Goal: Information Seeking & Learning: Understand process/instructions

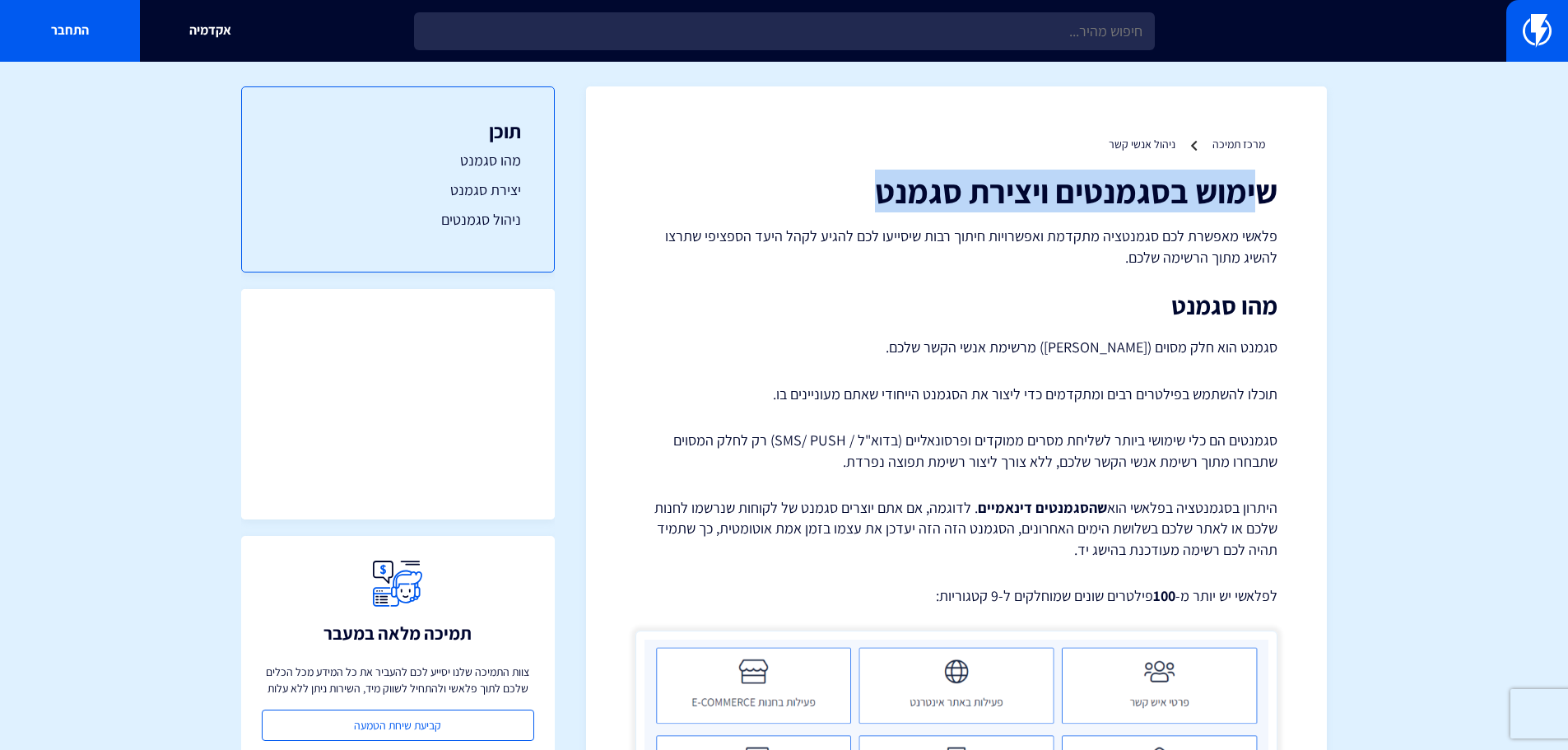
drag, startPoint x: 1255, startPoint y: 192, endPoint x: 872, endPoint y: 192, distance: 383.0
click at [872, 192] on h1 "שימוש בסגמנטים ויצירת סגמנט" at bounding box center [956, 191] width 642 height 36
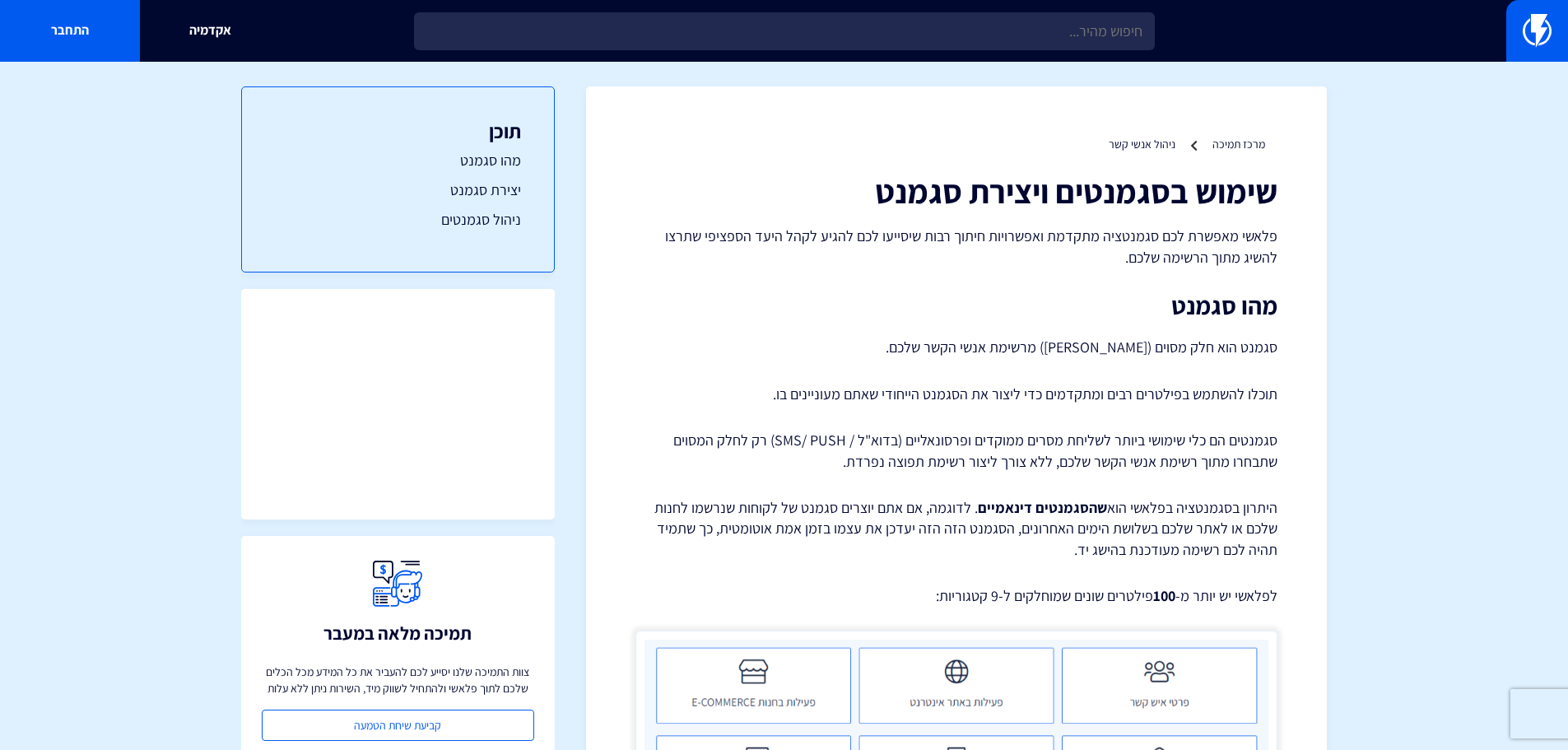
click at [1158, 241] on p "פלאשי מאפשרת לכם סגמנטציה מתקדמת ואפשרויות חיתוך רבות שיסייעו לכם להגיע לקהל הי…" at bounding box center [956, 247] width 642 height 42
drag, startPoint x: 1259, startPoint y: 227, endPoint x: 1113, endPoint y: 250, distance: 147.8
click at [1056, 244] on p "פלאשי מאפשרת לכם סגמנטציה מתקדמת ואפשרויות חיתוך רבות שיסייעו לכם להגיע לקהל הי…" at bounding box center [956, 247] width 642 height 42
click at [1273, 351] on p "סגמנט הוא חלק מסוים ([PERSON_NAME]) מרשימת אנשי הקשר שלכם." at bounding box center [956, 347] width 642 height 23
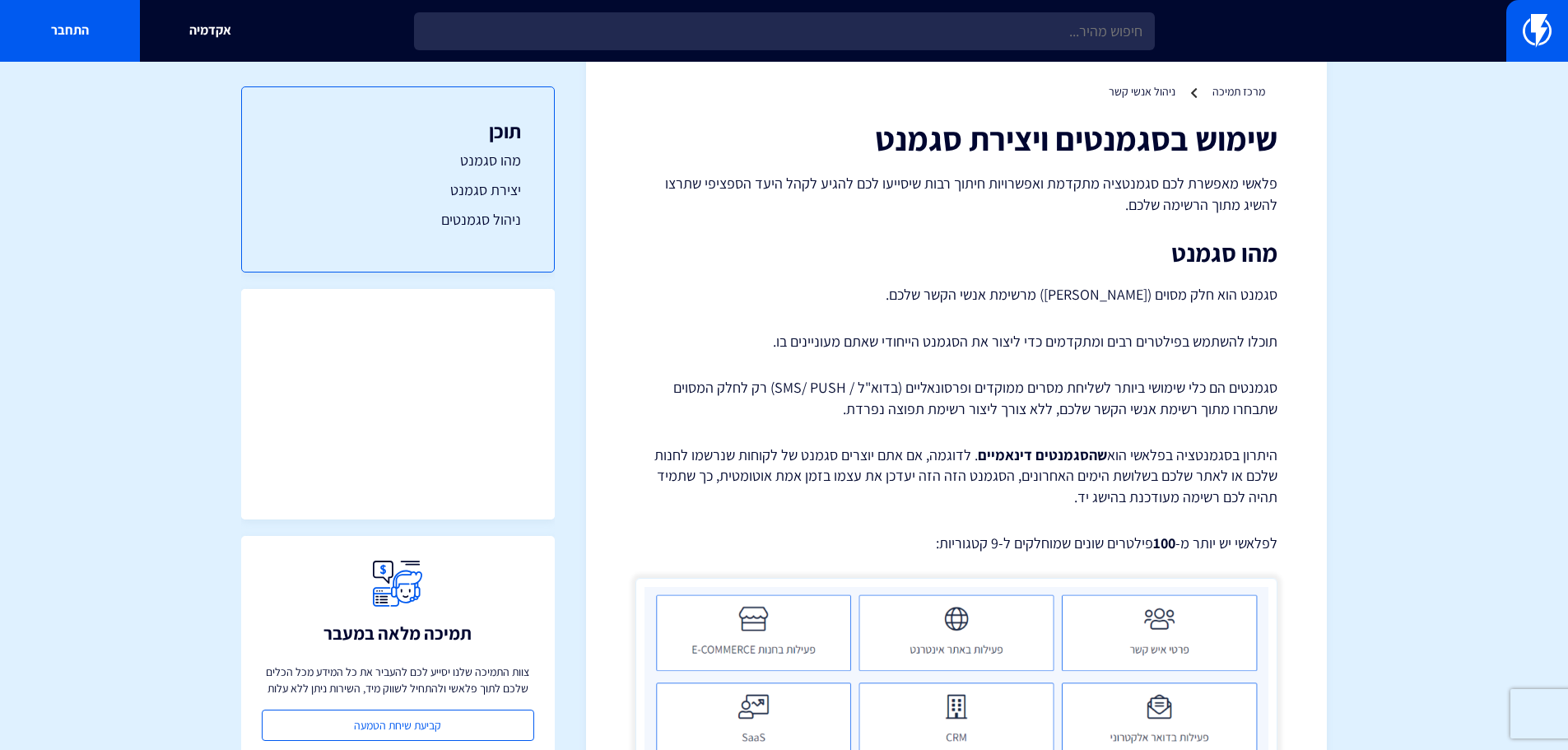
scroll to position [83, 0]
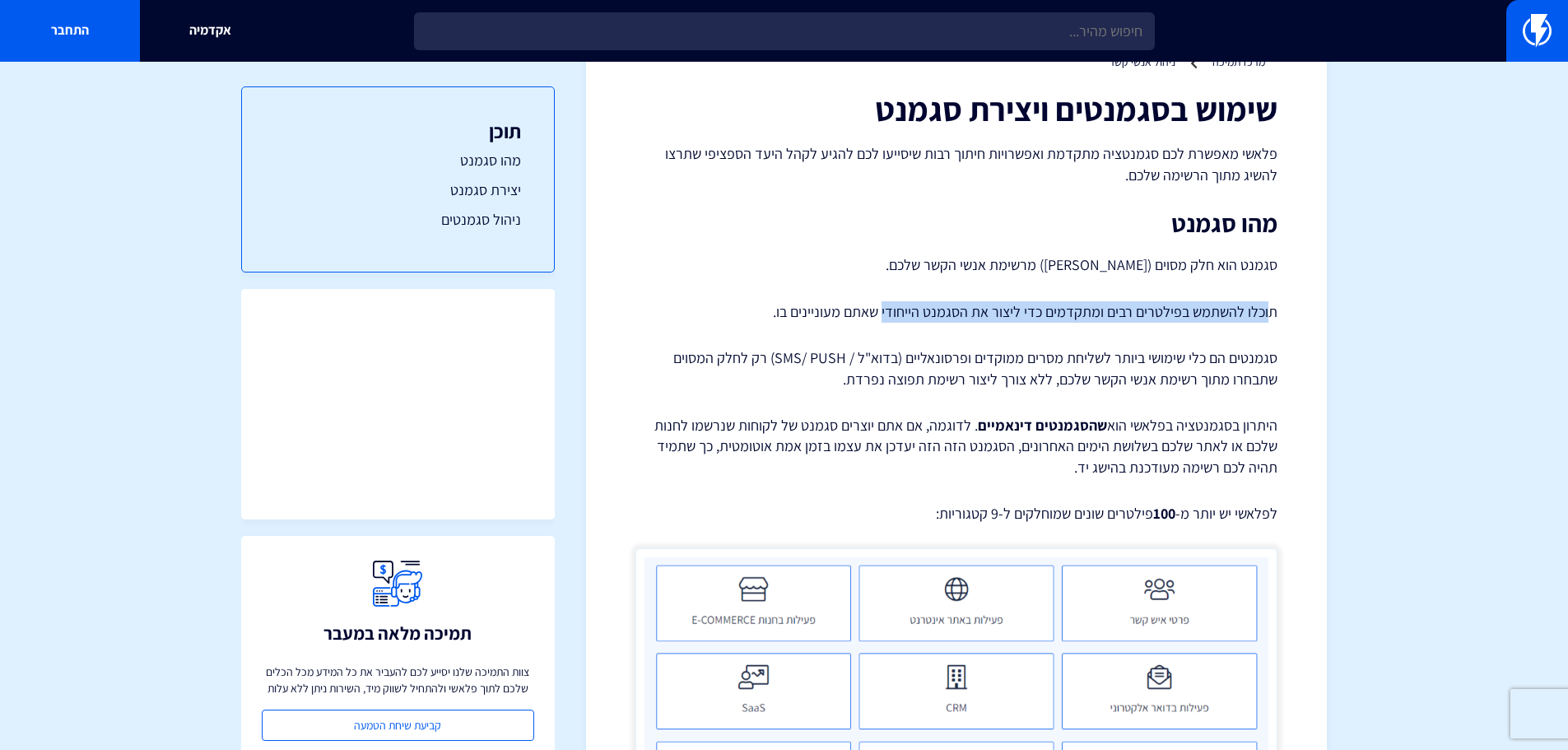
drag, startPoint x: 1269, startPoint y: 307, endPoint x: 888, endPoint y: 299, distance: 381.1
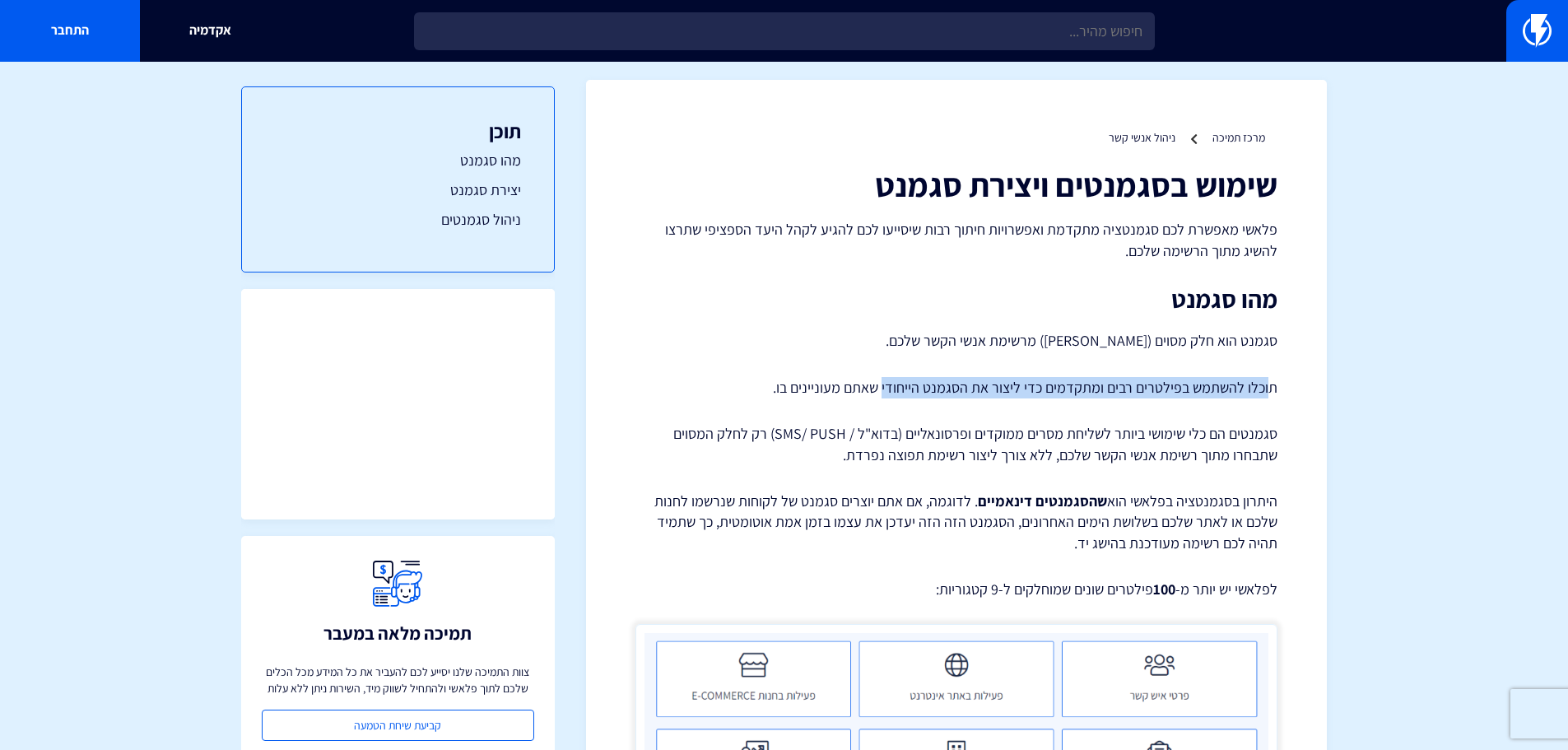
scroll to position [0, 0]
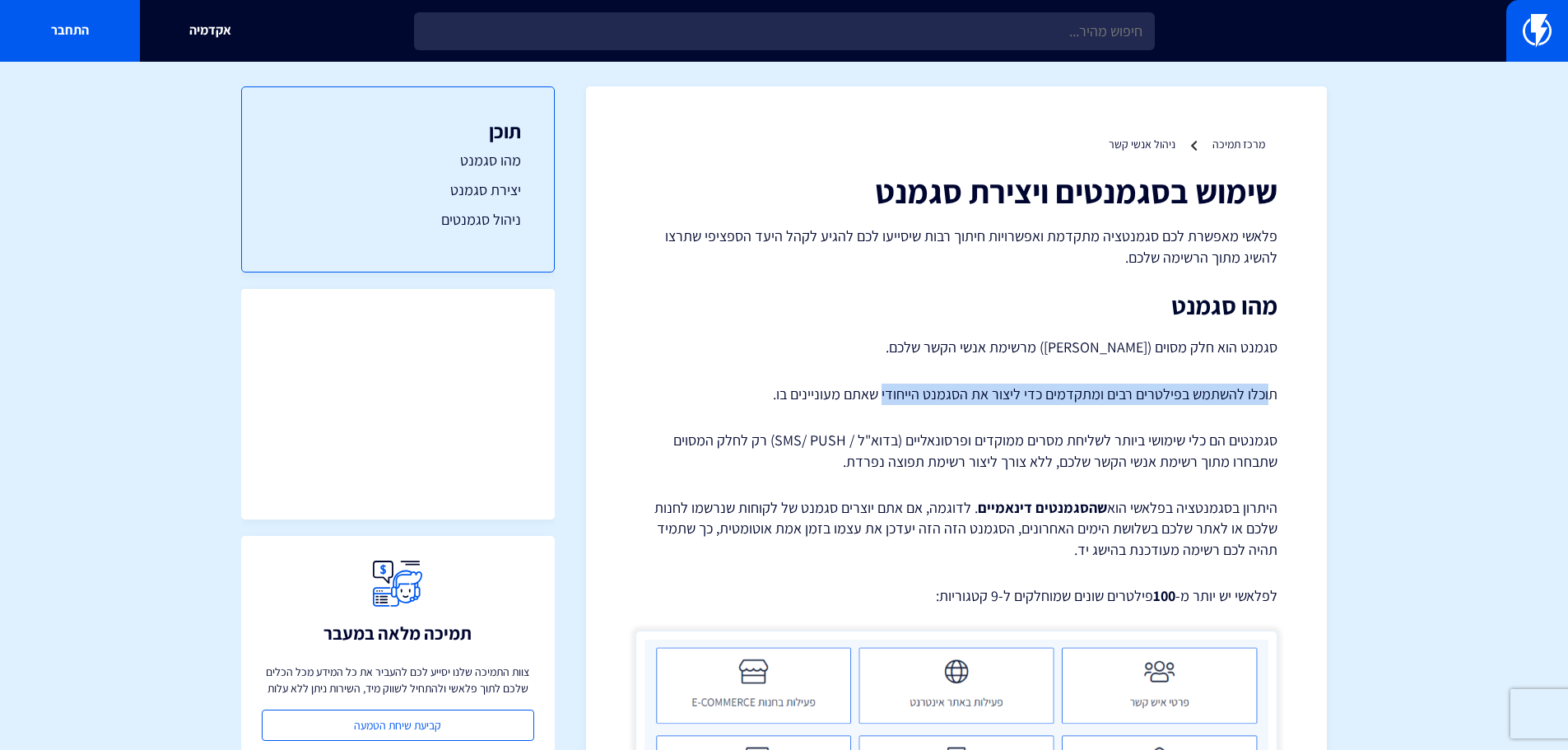
click at [1236, 395] on p "תוכלו להשתמש בפילטרים רבים ומתקדמים כדי ליצור את הסגמנט הייחודי שאתם מעוניינים …" at bounding box center [956, 394] width 642 height 21
drag, startPoint x: 1245, startPoint y: 388, endPoint x: 874, endPoint y: 391, distance: 371.0
click at [874, 391] on p "תוכלו להשתמש בפילטרים רבים ומתקדמים כדי ליצור את הסגמנט הייחודי שאתם מעוניינים …" at bounding box center [956, 394] width 642 height 21
click at [1174, 457] on p "סגמנטים הם כלי שימושי ביותר לשליחת מסרים ממוקדים ופרסונאליים (בדוא"ל / SMS/ PUS…" at bounding box center [956, 451] width 642 height 42
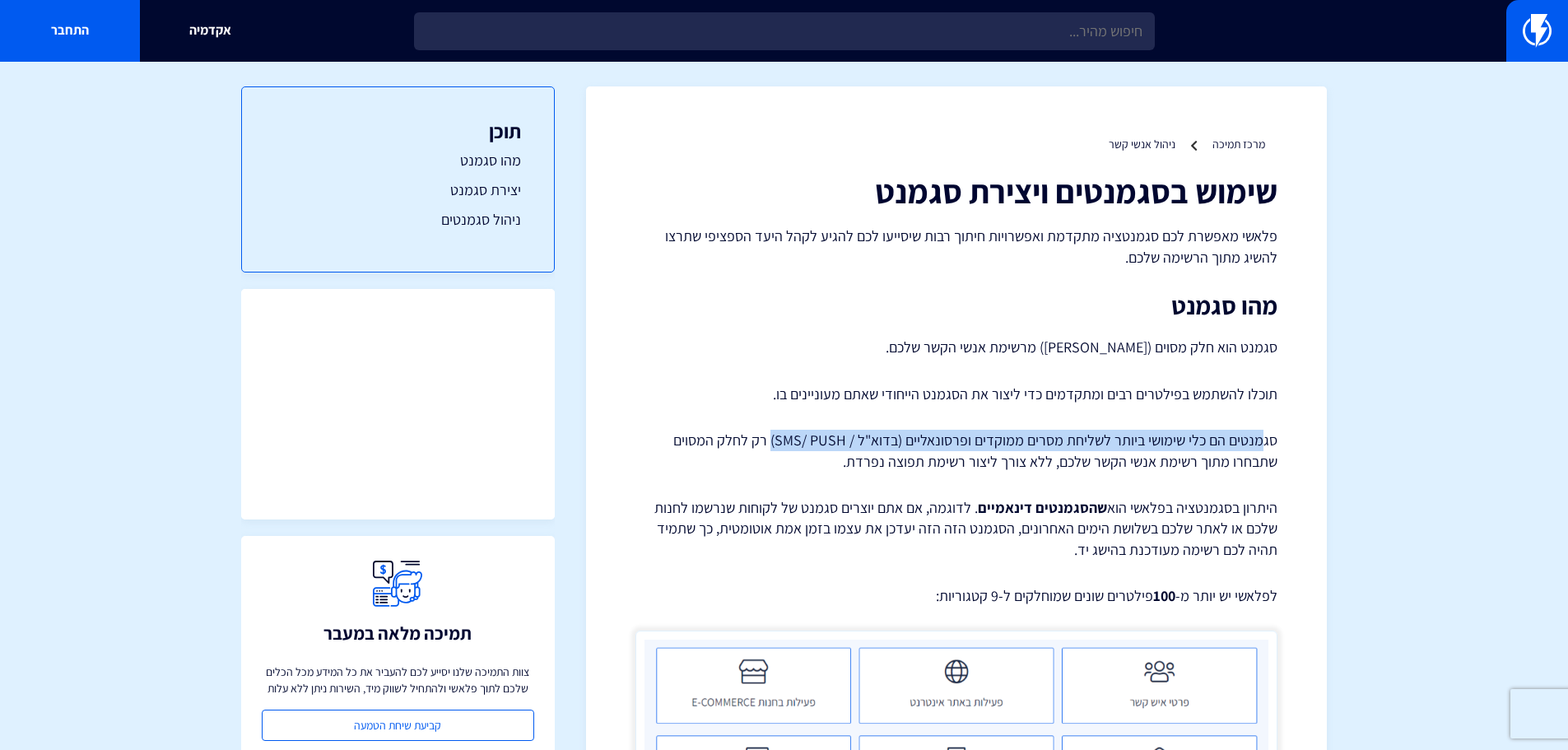
drag, startPoint x: 1260, startPoint y: 444, endPoint x: 776, endPoint y: 444, distance: 484.0
click at [776, 444] on p "סגמנטים הם כלי שימושי ביותר לשליחת מסרים ממוקדים ופרסונאליים (בדוא"ל / SMS/ PUS…" at bounding box center [956, 451] width 642 height 42
click at [775, 443] on p "סגמנטים הם כלי שימושי ביותר לשליחת מסרים ממוקדים ופרסונאליים (בדוא"ל / SMS/ PUS…" at bounding box center [956, 451] width 642 height 42
click at [1063, 447] on p "סגמנטים הם כלי שימושי ביותר לשליחת מסרים ממוקדים ופרסונאליים (בדוא"ל / SMS/ PUS…" at bounding box center [956, 451] width 642 height 42
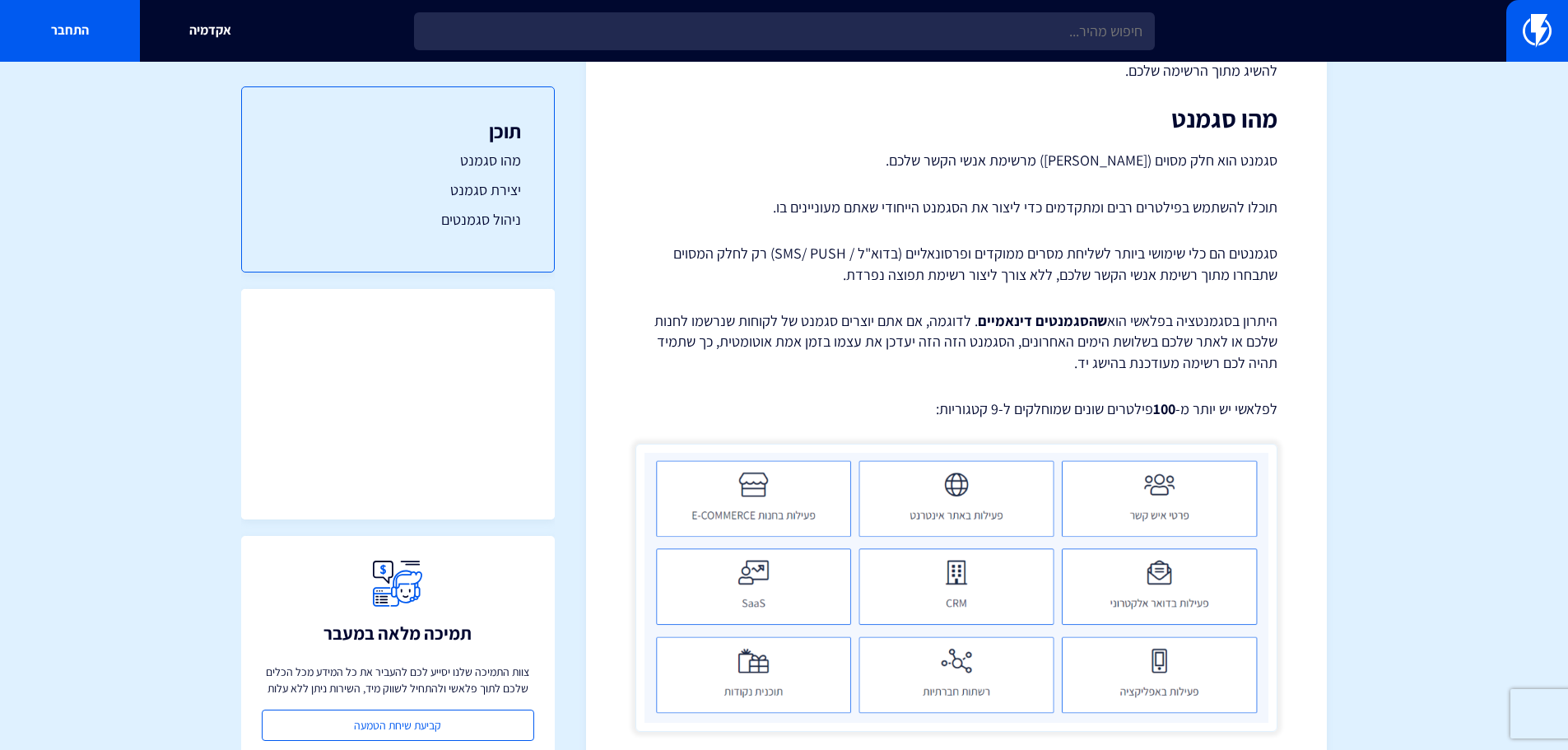
scroll to position [247, 0]
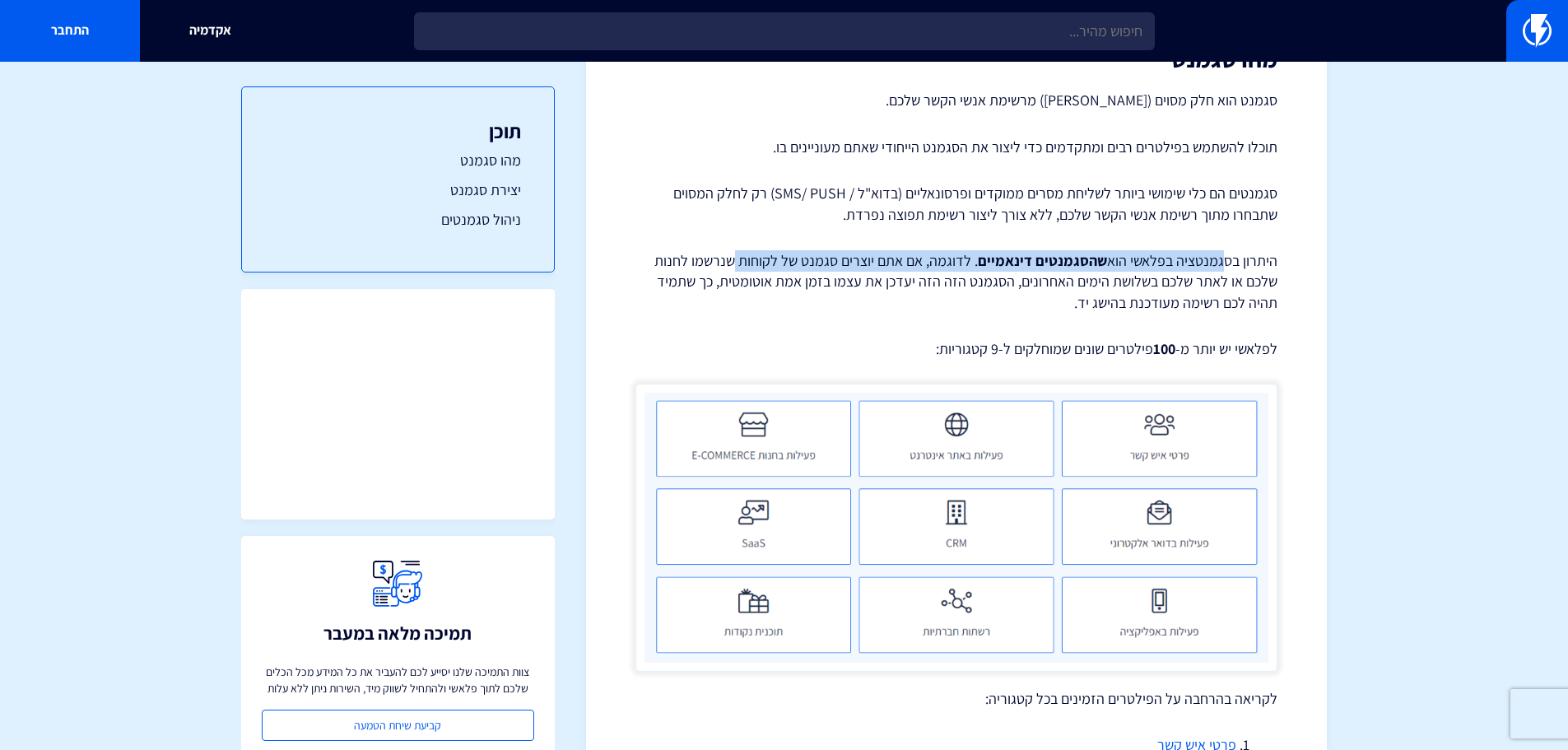
drag, startPoint x: 1226, startPoint y: 256, endPoint x: 760, endPoint y: 262, distance: 466.0
click at [739, 264] on p "היתרון בסגמנטציה בפלאשי הוא שהסגמנטים דינאמיים . לדוגמה, אם אתם יוצרים סגמנט של…" at bounding box center [956, 282] width 642 height 63
click at [1005, 262] on strong "שהסגמנטים דינאמיים" at bounding box center [1042, 261] width 129 height 19
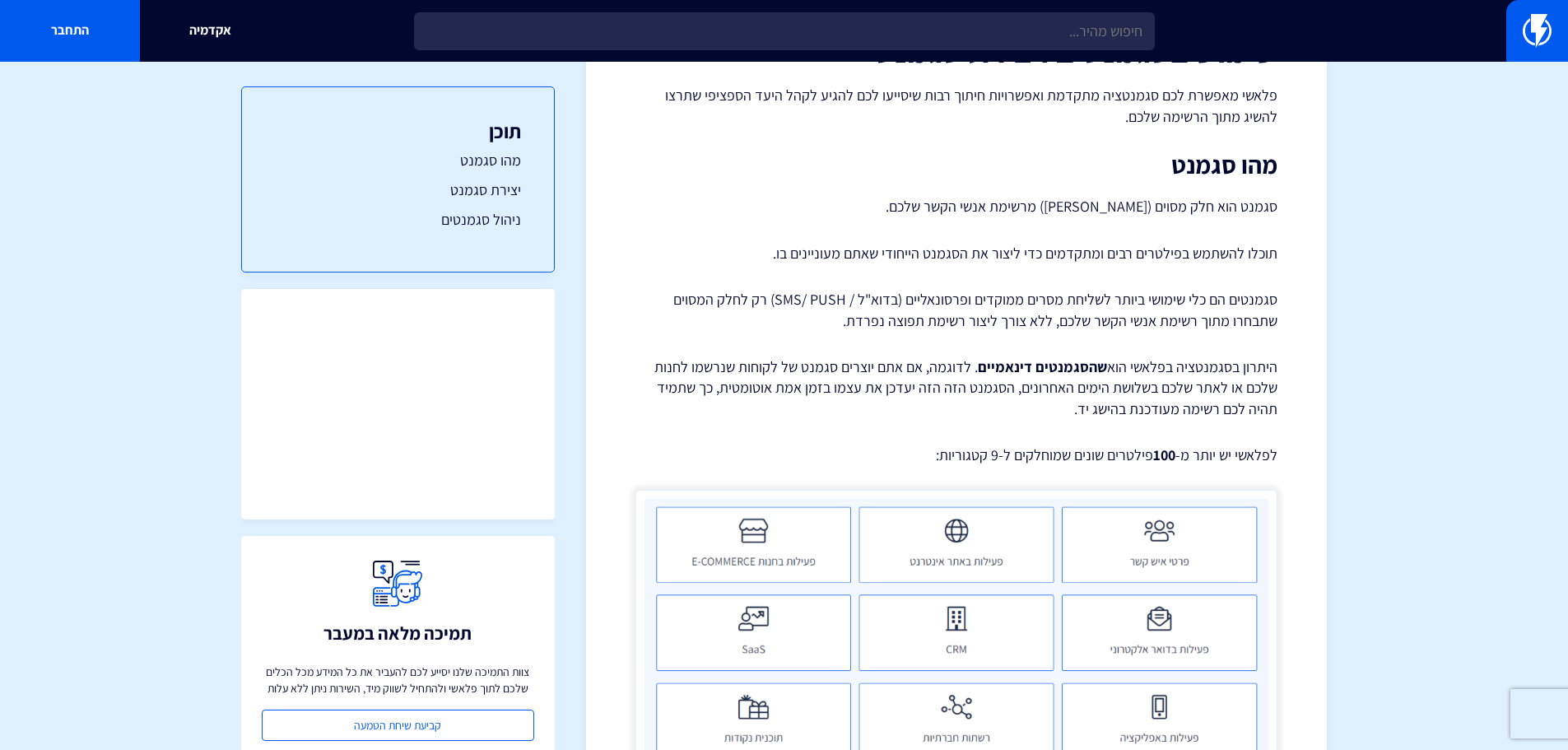
scroll to position [0, 0]
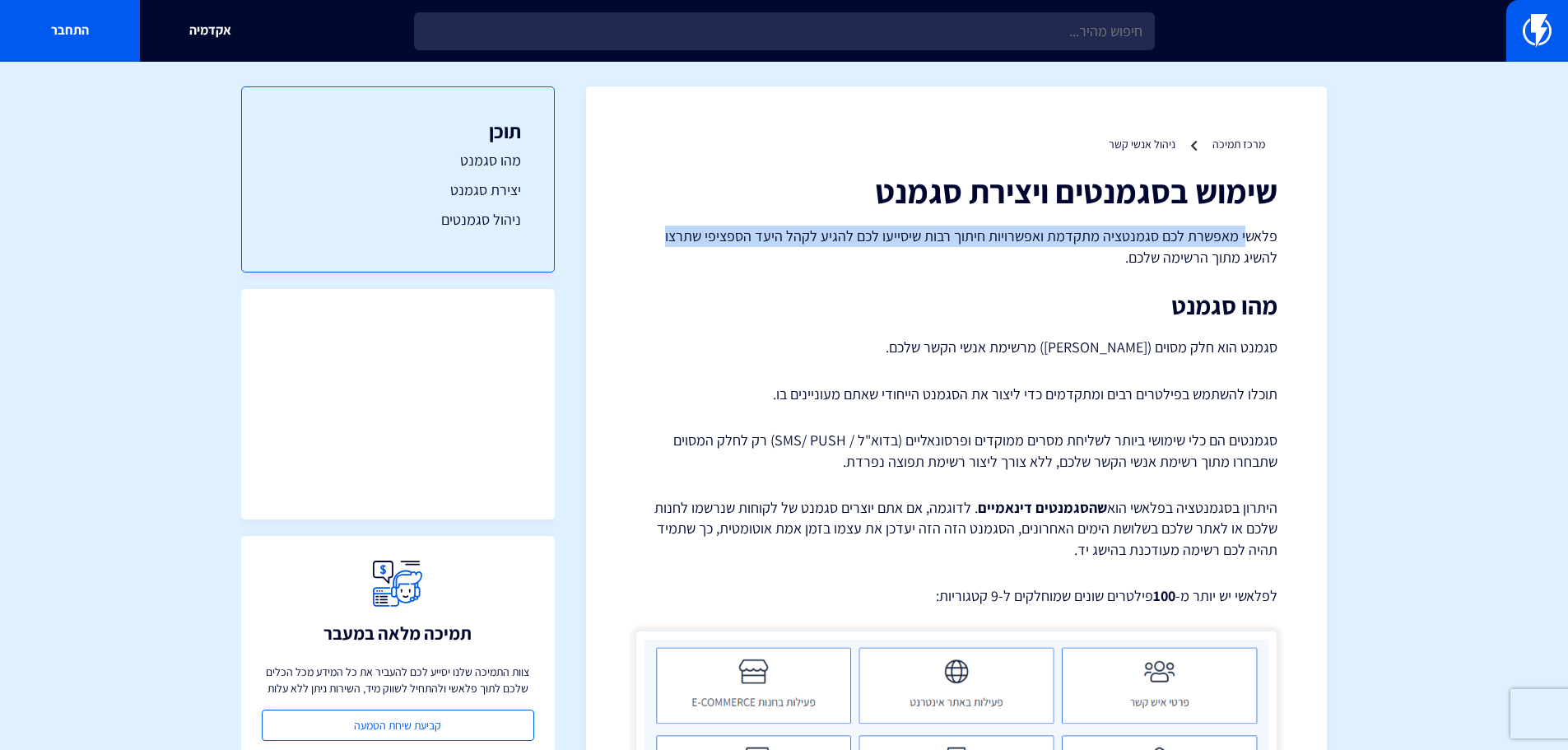
drag, startPoint x: 1245, startPoint y: 228, endPoint x: 674, endPoint y: 227, distance: 571.0
click at [674, 227] on p "פלאשי מאפשרת לכם סגמנטציה מתקדמת ואפשרויות חיתוך רבות שיסייעו לכם להגיע לקהל הי…" at bounding box center [956, 247] width 642 height 42
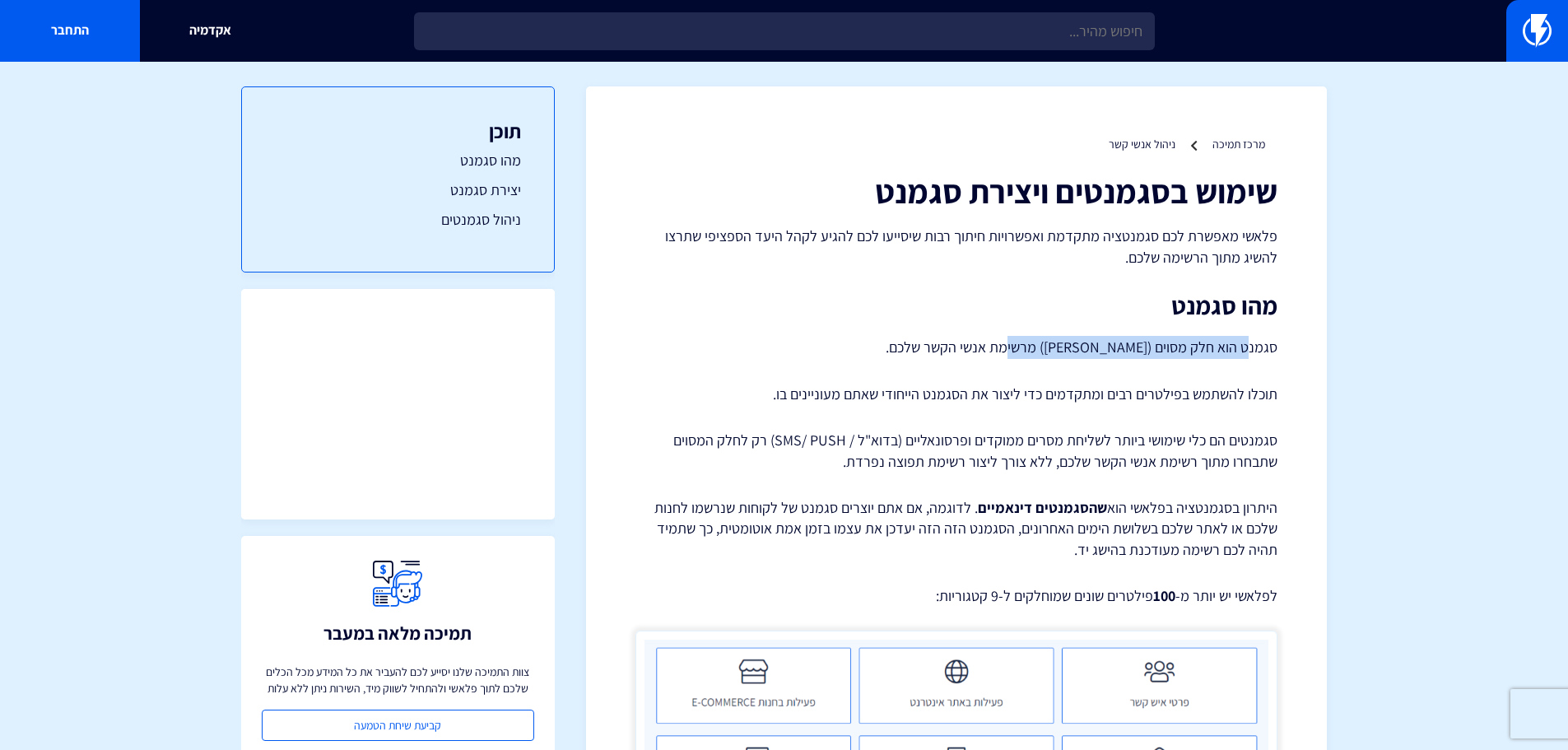
drag, startPoint x: 1252, startPoint y: 344, endPoint x: 1021, endPoint y: 343, distance: 231.0
click at [1021, 343] on p "סגמנט הוא חלק מסוים (פלח) מרשימת אנשי הקשר שלכם." at bounding box center [956, 347] width 642 height 23
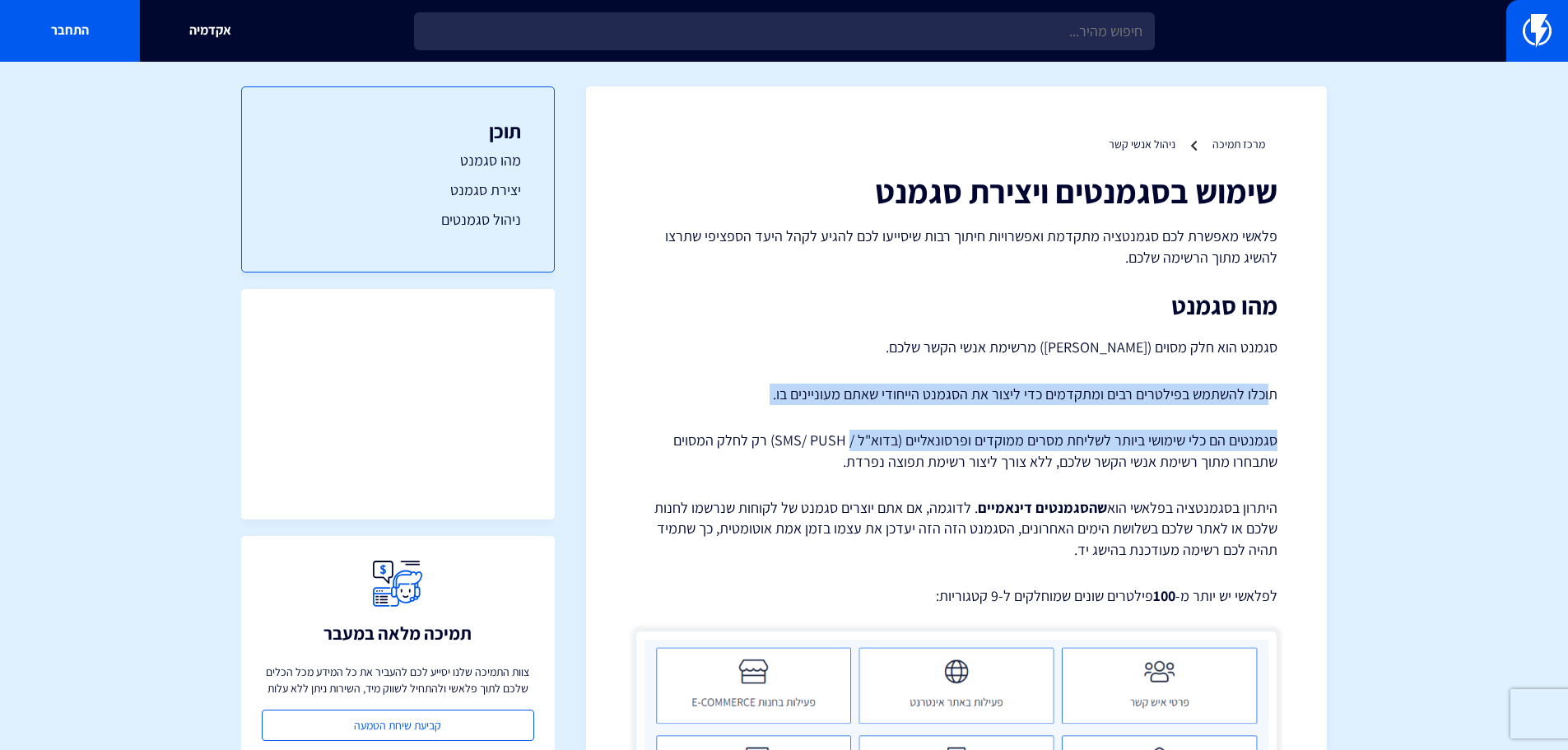
drag, startPoint x: 1271, startPoint y: 398, endPoint x: 886, endPoint y: 445, distance: 387.9
click at [962, 448] on p "סגמנטים הם כלי שימושי ביותר לשליחת מסרים ממוקדים ופרסונאליים (בדוא"ל / SMS/ PUS…" at bounding box center [956, 451] width 642 height 42
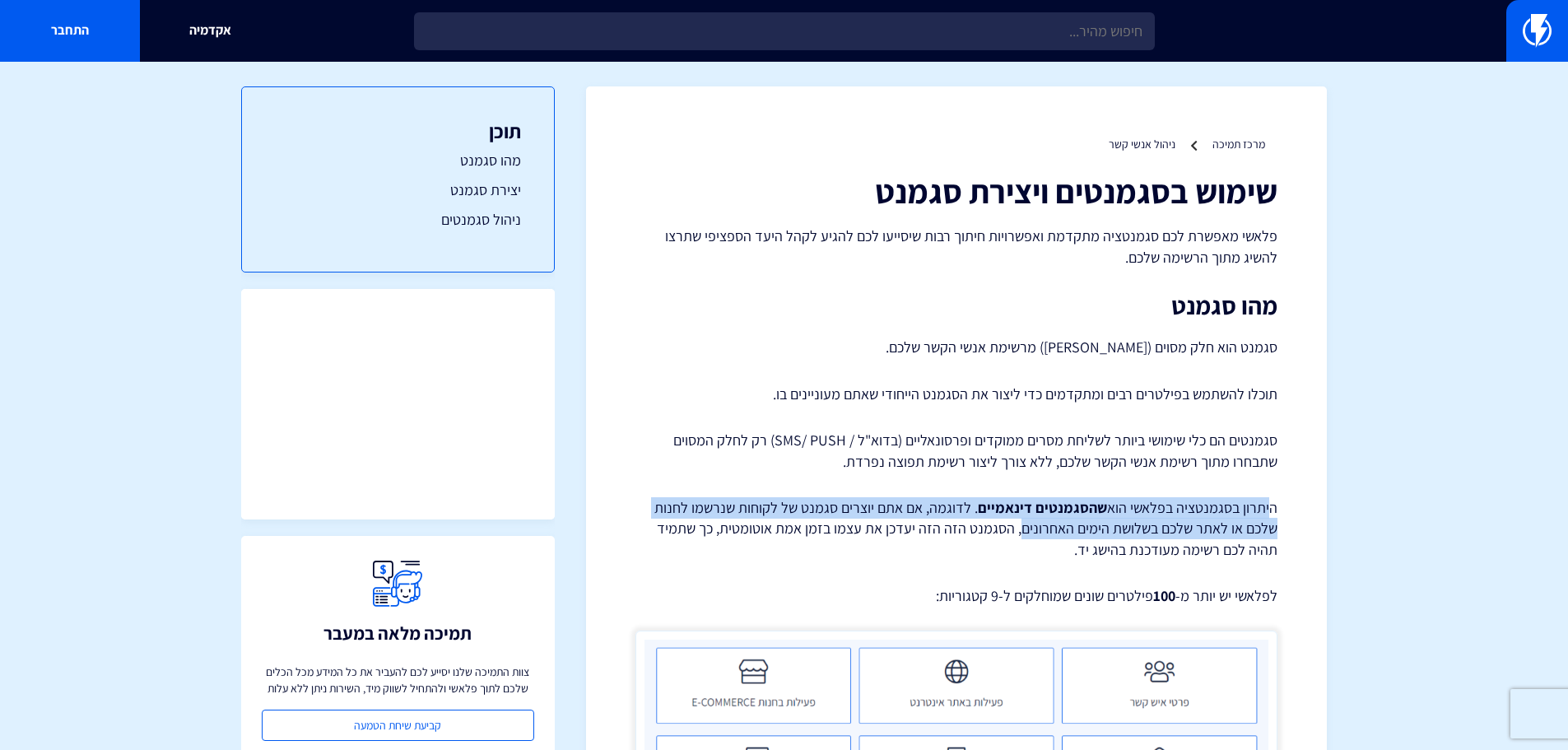
drag, startPoint x: 1271, startPoint y: 505, endPoint x: 1021, endPoint y: 531, distance: 251.3
click at [1021, 531] on p "היתרון בסגמנטציה בפלאשי הוא שהסגמנטים דינאמיים . לדוגמה, אם אתם יוצרים סגמנט של…" at bounding box center [956, 529] width 642 height 63
click at [1201, 501] on p "היתרון בסגמנטציה בפלאשי הוא שהסגמנטים דינאמיים . לדוגמה, אם אתם יוצרים סגמנט של…" at bounding box center [956, 529] width 642 height 63
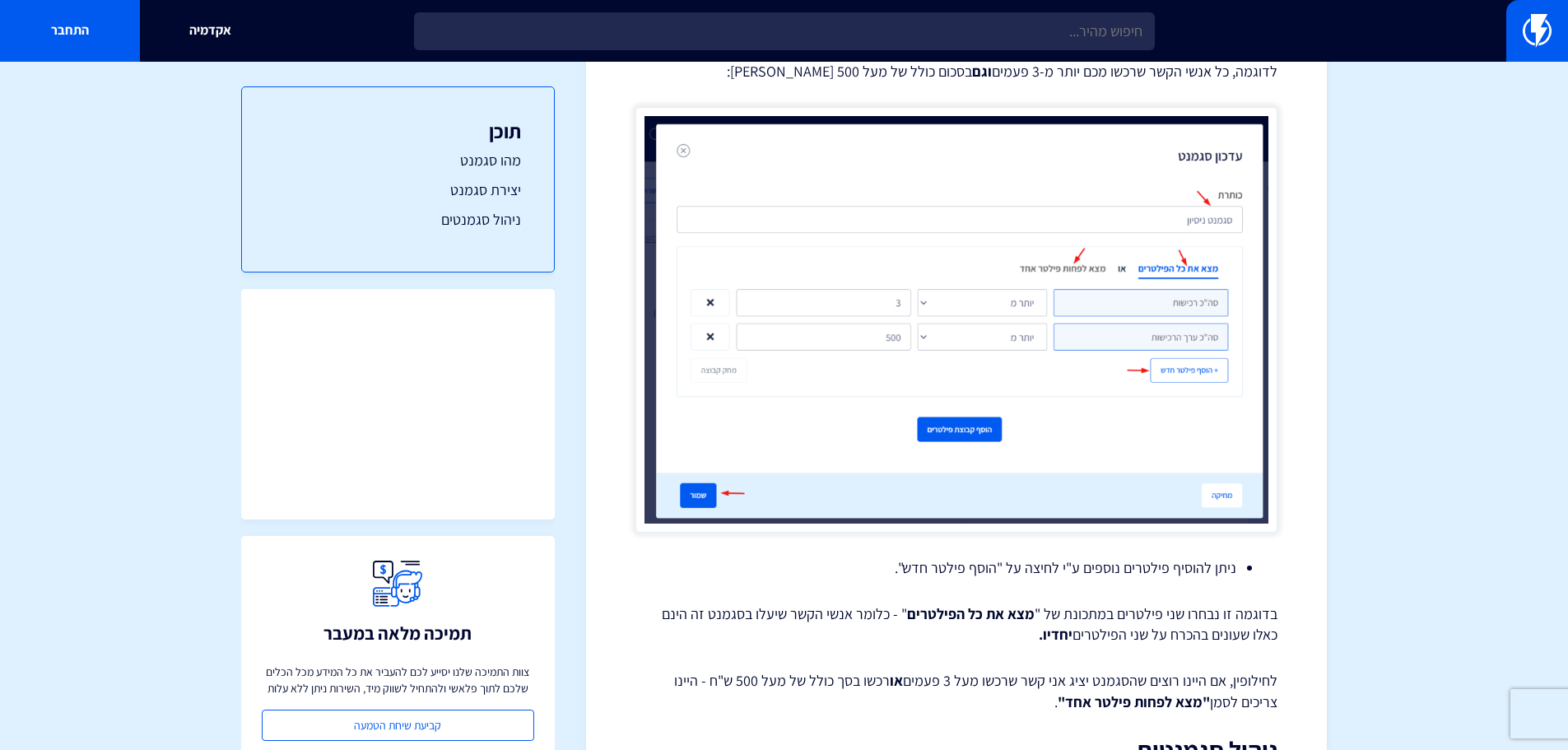
scroll to position [1894, 0]
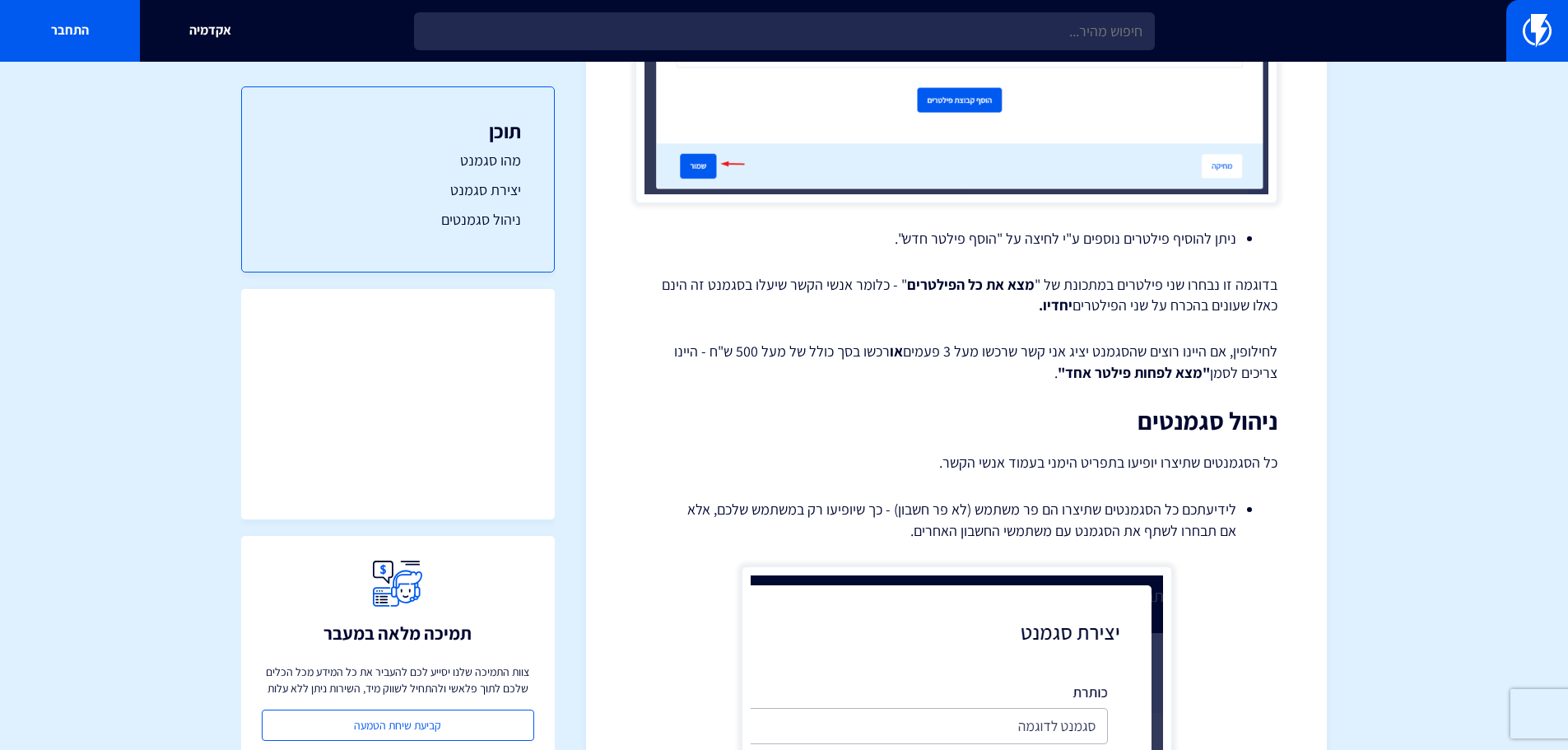
click at [1190, 274] on p "בדוגמה זו נבחרו שני פילטרים במתכונת של " מצא את כל הפילטרים " - כלומר אנשי הקשר…" at bounding box center [956, 295] width 642 height 42
drag, startPoint x: 1206, startPoint y: 327, endPoint x: 1198, endPoint y: 329, distance: 8.2
drag, startPoint x: 1181, startPoint y: 360, endPoint x: 891, endPoint y: 359, distance: 290.0
click at [891, 359] on p "לחילופין, אם היינו רוצים שהסגמנט יציג אני קשר שרכשו מעל 3 פעמים או רכשו בסך כול…" at bounding box center [956, 362] width 642 height 42
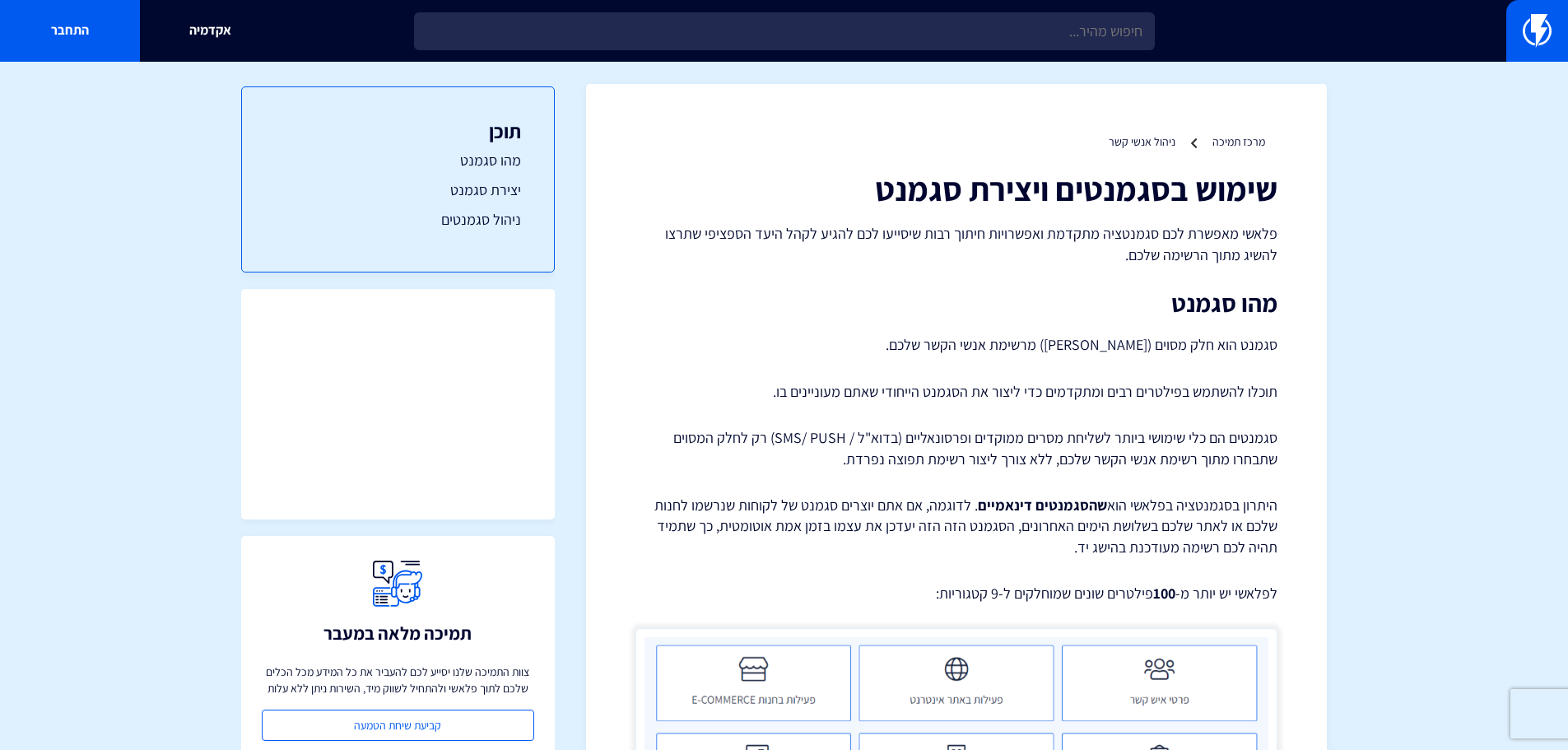
scroll to position [0, 0]
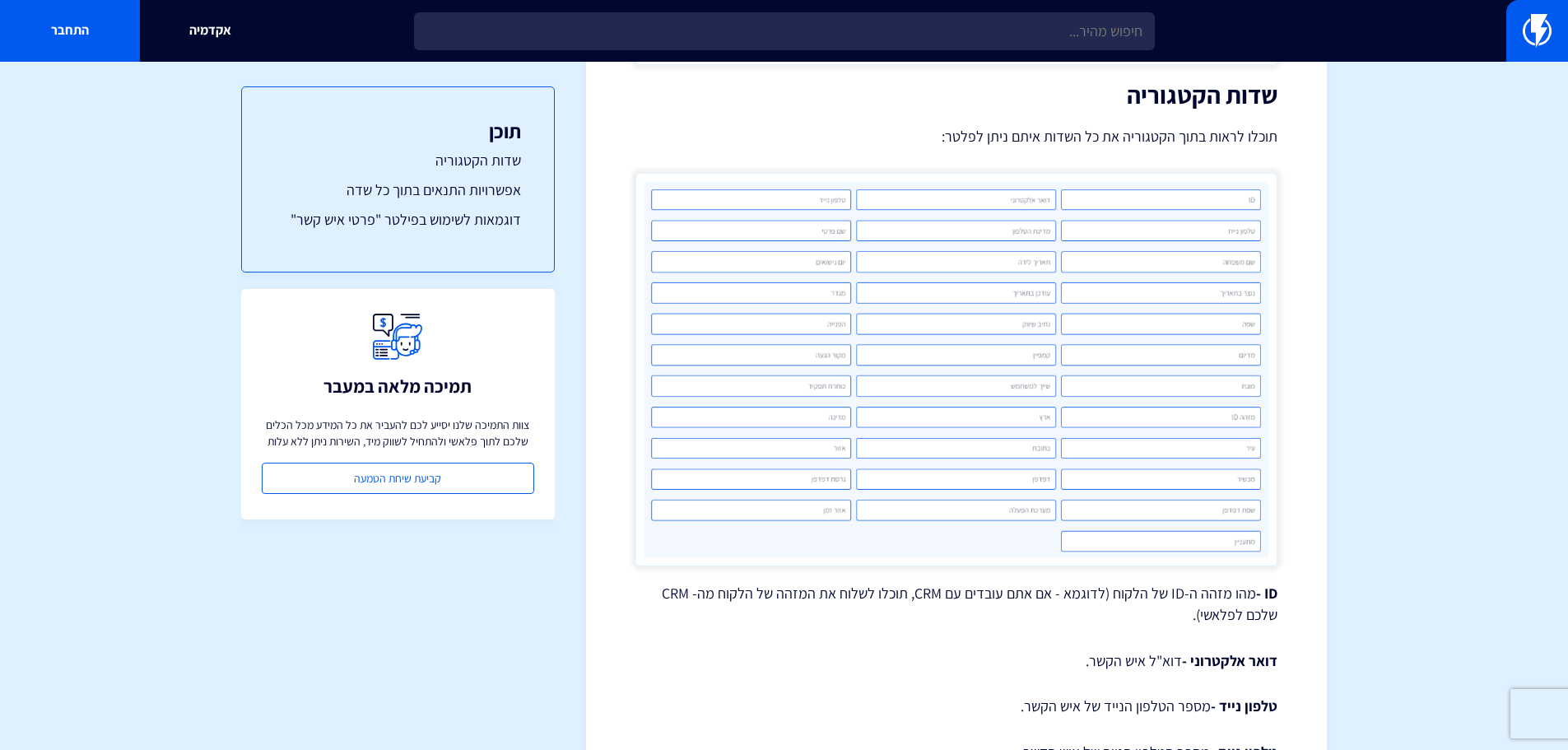
scroll to position [494, 0]
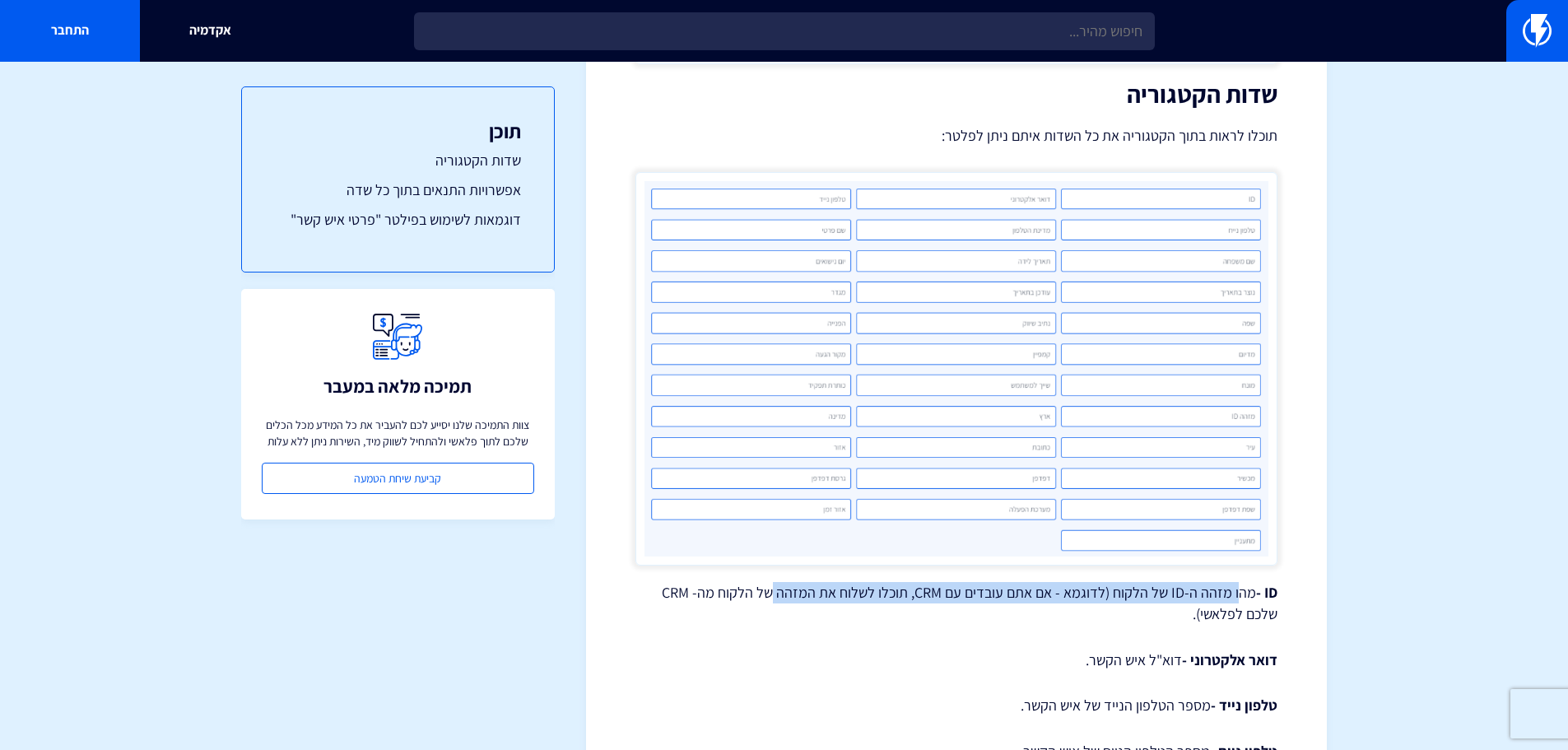
drag, startPoint x: 1247, startPoint y: 592, endPoint x: 785, endPoint y: 587, distance: 462.0
click at [785, 587] on p "ID - מהו מזהה ה-ID של הלקוח (לדוגמא - אם אתם עובדים עם CRM, תוכלו לשלוח את המזה…" at bounding box center [956, 603] width 642 height 42
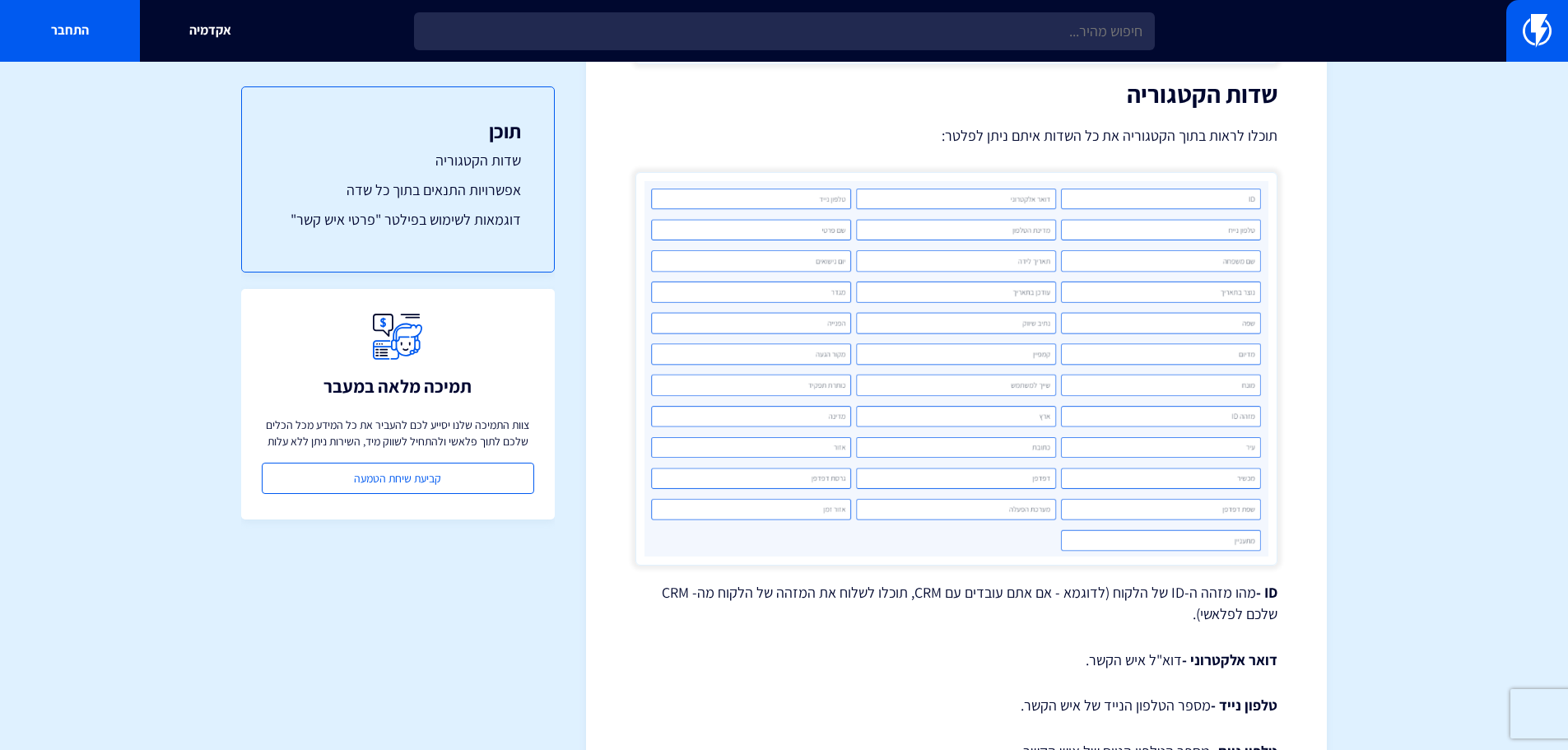
click at [1074, 650] on p "דואר אלקטרוני - דוא"ל איש הקשר." at bounding box center [956, 660] width 642 height 21
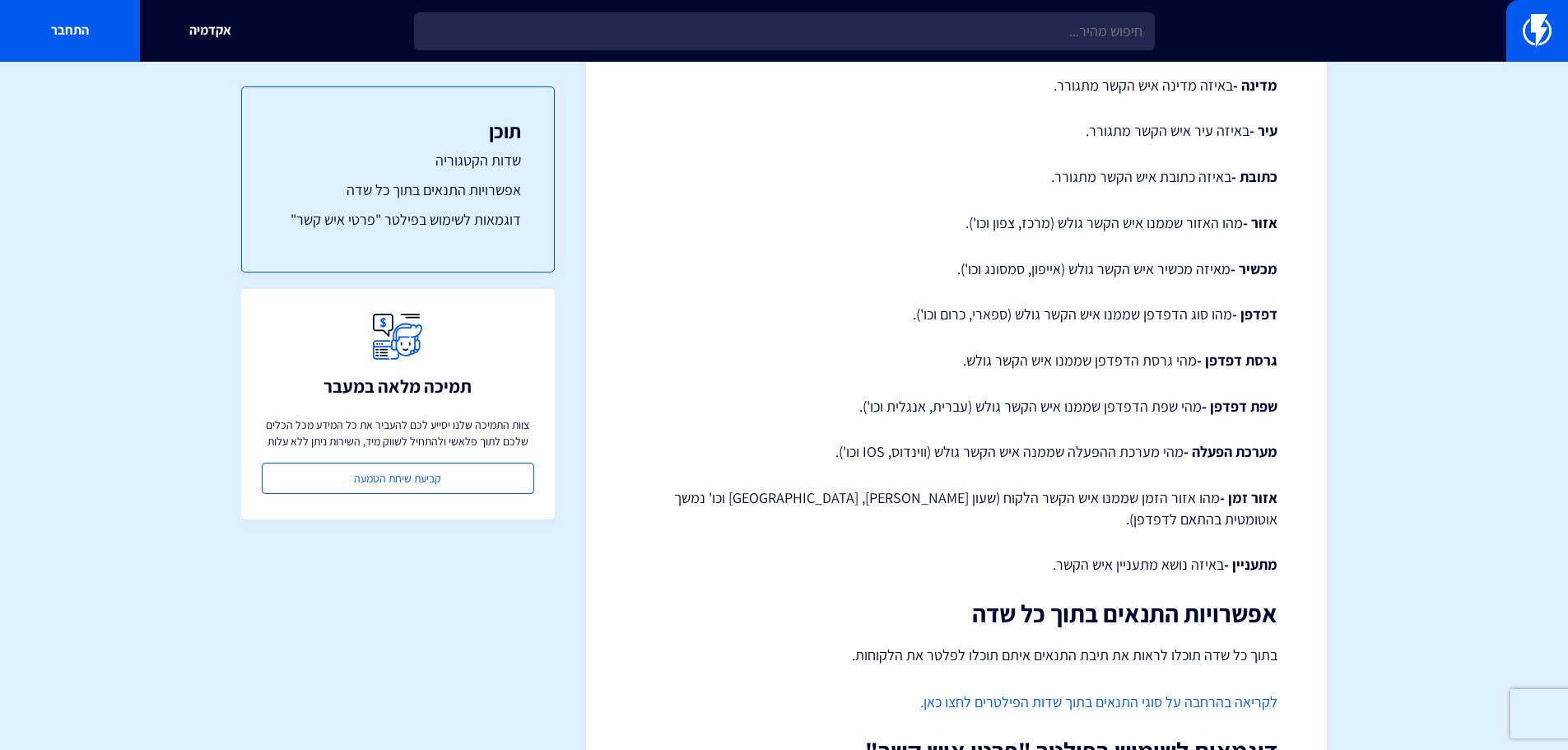
scroll to position [2382, 0]
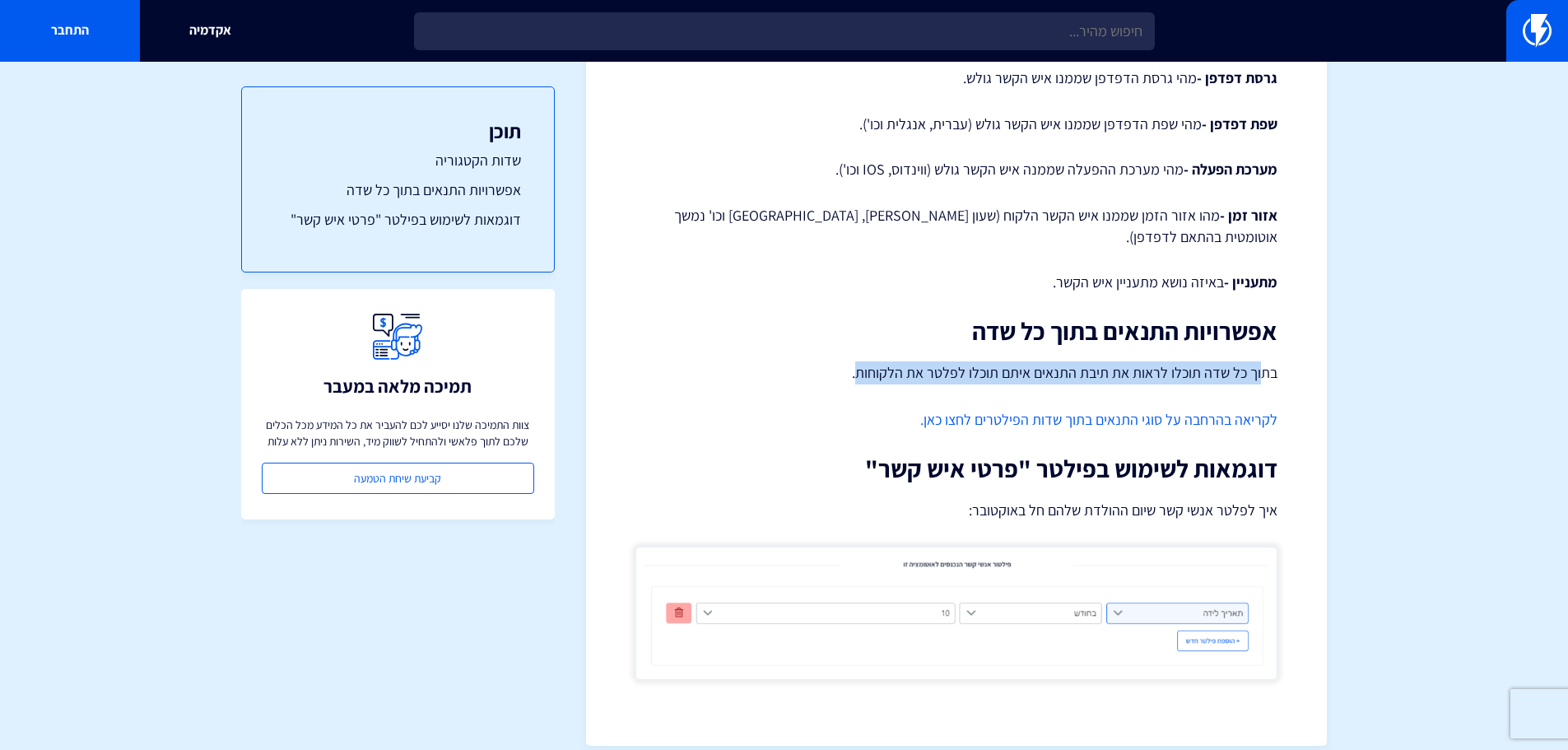
drag, startPoint x: 1265, startPoint y: 346, endPoint x: 862, endPoint y: 347, distance: 403.0
click at [862, 361] on p "בתוך כל שדה תוכלו לראות את תיבת התנאים איתם תוכלו לפלטר את הלקוחות." at bounding box center [956, 373] width 642 height 23
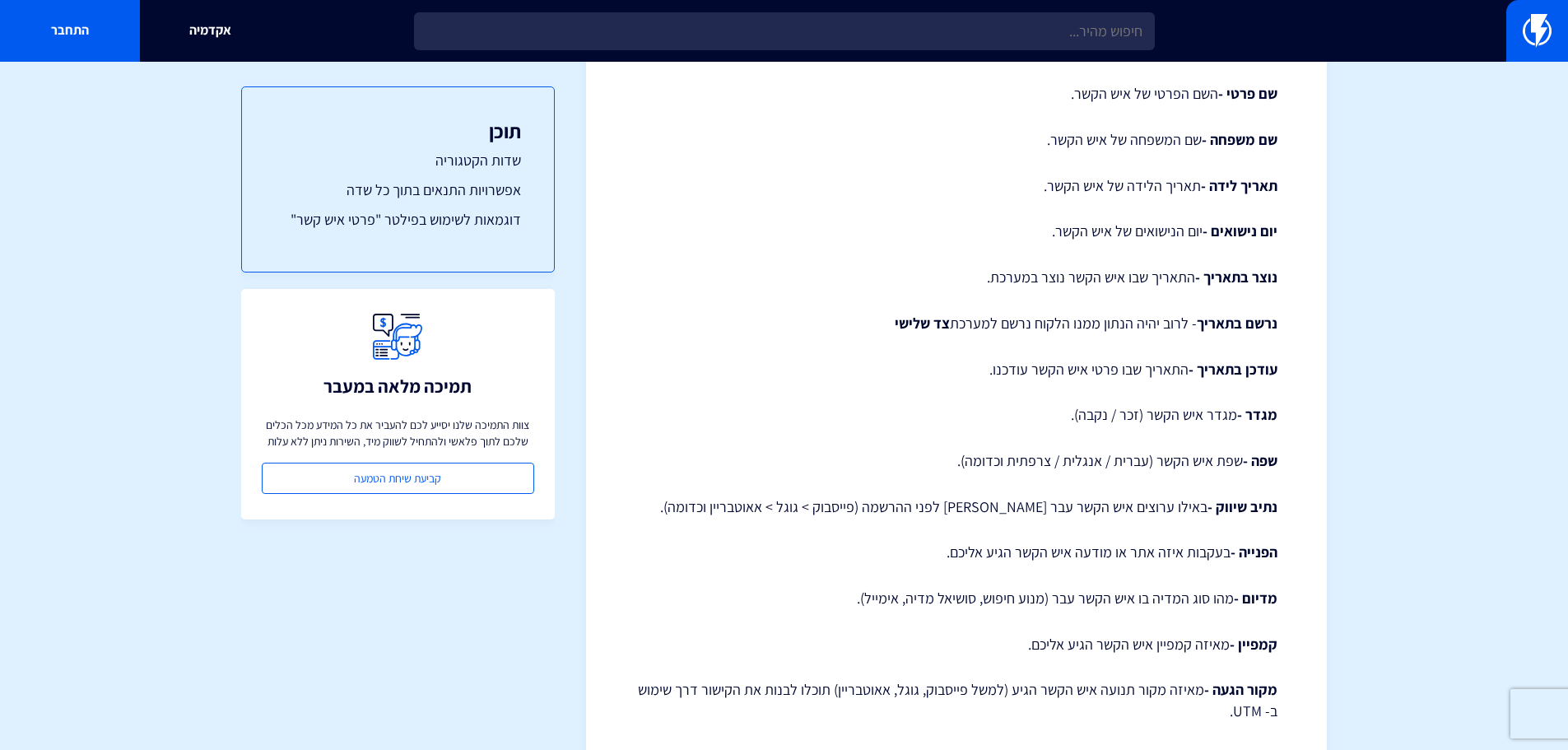
scroll to position [988, 0]
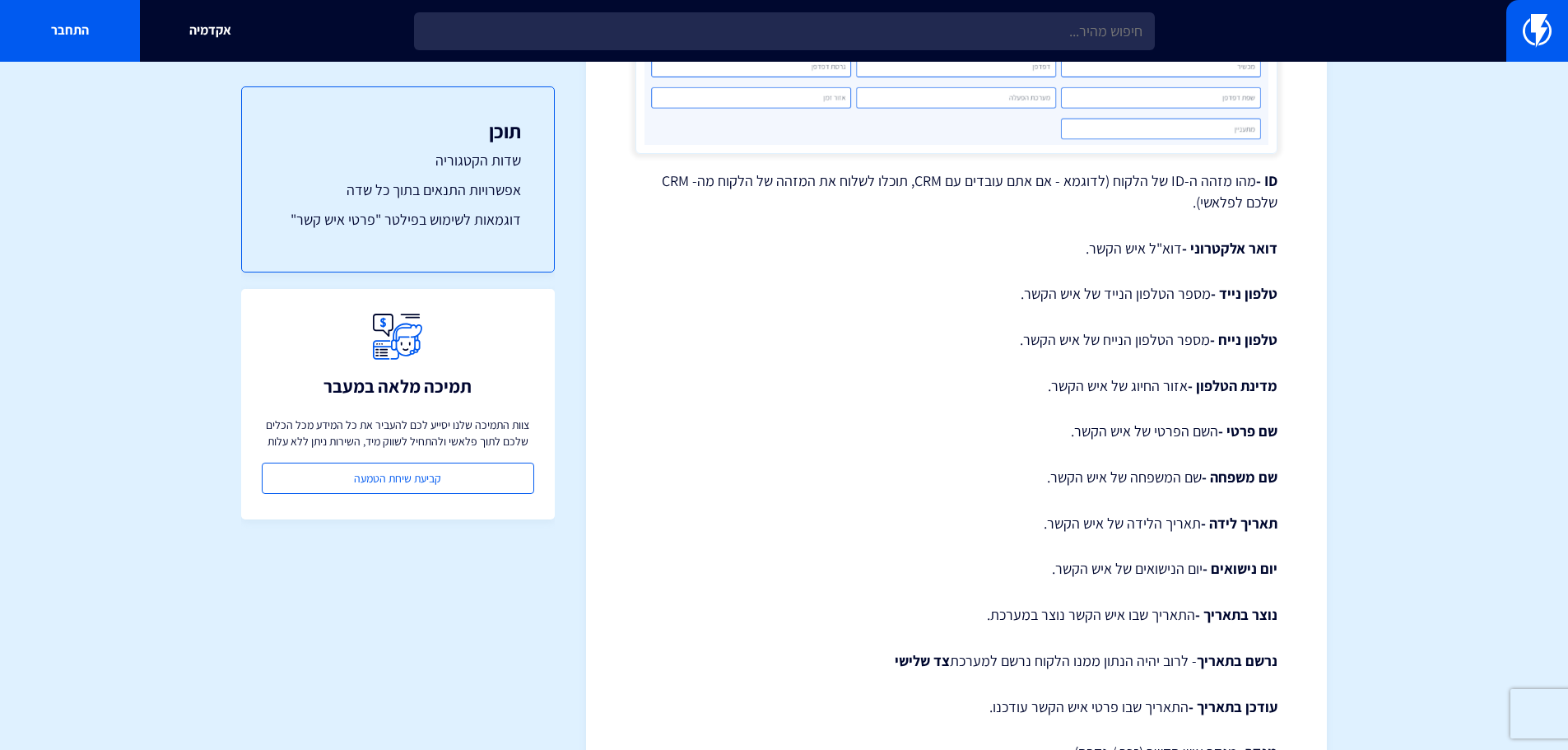
click at [1150, 285] on p "טלפון נייד - מספר הטלפון הנייד של איש הקשר." at bounding box center [956, 294] width 642 height 21
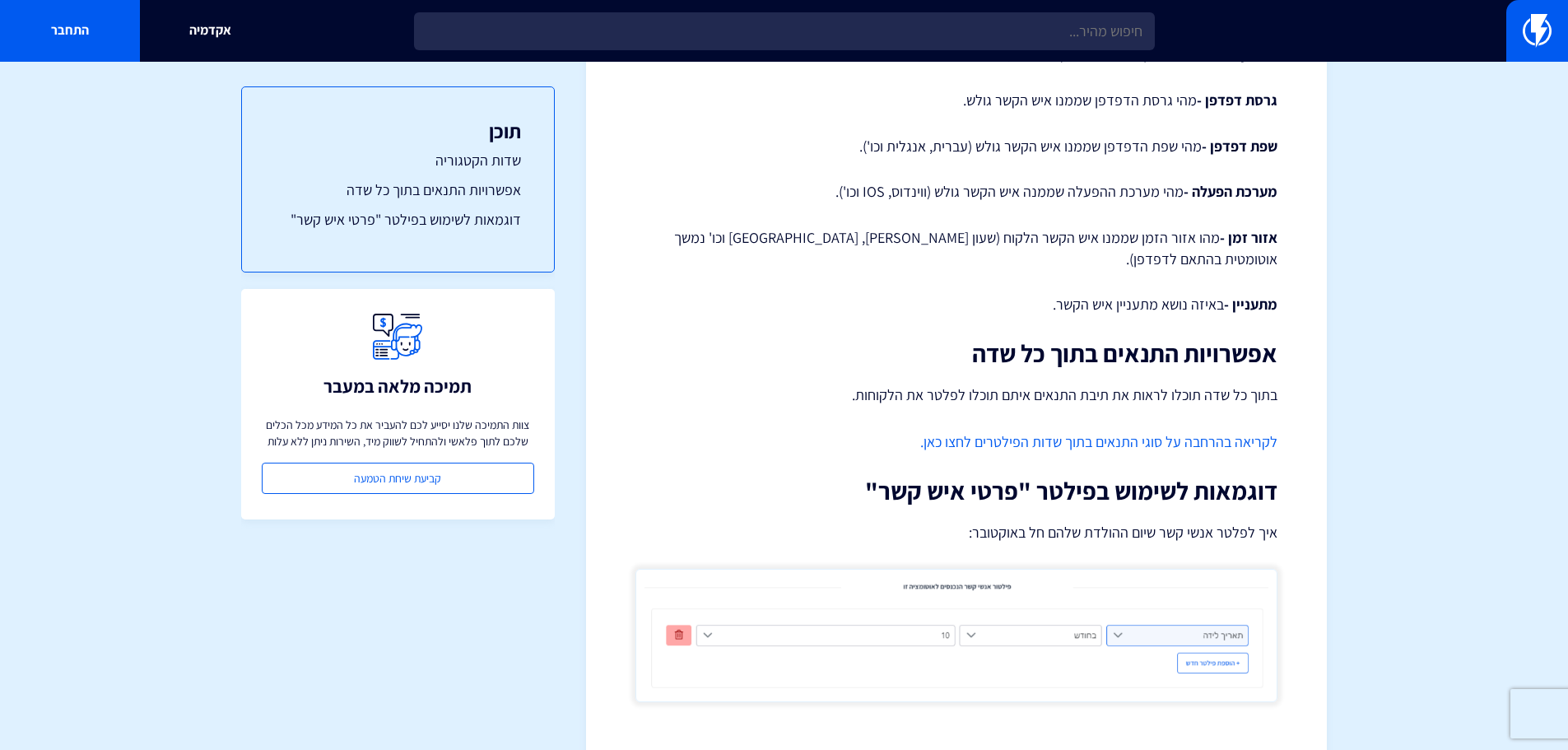
scroll to position [2382, 0]
